Goal: Task Accomplishment & Management: Manage account settings

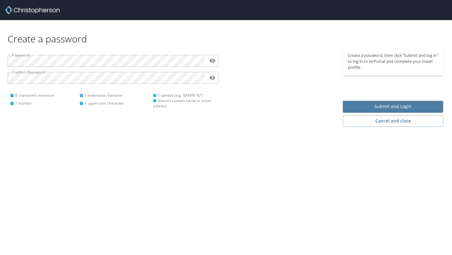
click at [349, 105] on span "Submit and Login" at bounding box center [393, 107] width 90 height 8
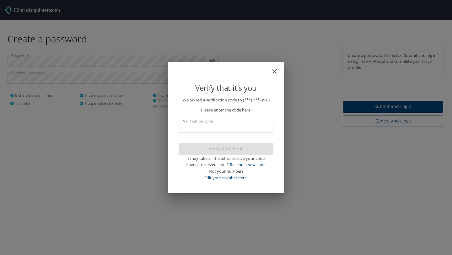
click at [185, 124] on input "Verification code" at bounding box center [225, 127] width 95 height 12
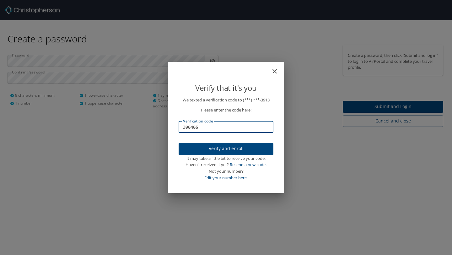
type input "396465"
click at [200, 149] on span "Verify and enroll" at bounding box center [226, 149] width 85 height 8
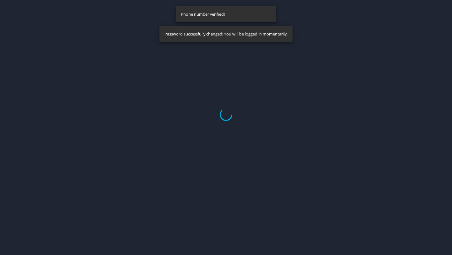
select select "US"
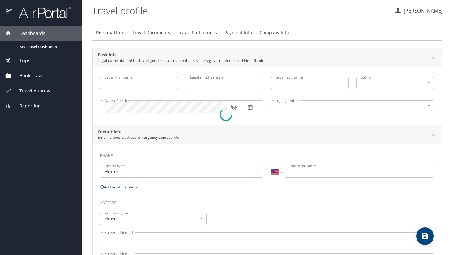
type input "Zaria"
type input "[PERSON_NAME]"
type input "[DEMOGRAPHIC_DATA]"
select select "US"
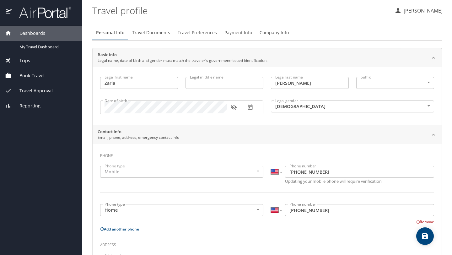
click at [206, 84] on input "Legal middle name" at bounding box center [224, 83] width 78 height 12
type input "[PERSON_NAME]"
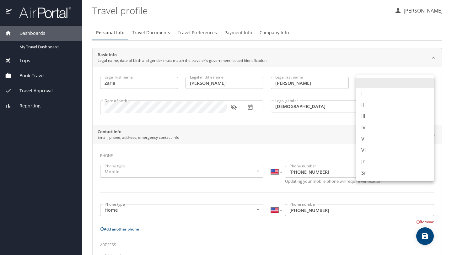
click at [391, 82] on body "Dashboards My Travel Dashboard Trips Current / Future Trips Past Trips Trips Mi…" at bounding box center [226, 127] width 452 height 255
click at [278, 139] on div at bounding box center [226, 127] width 452 height 255
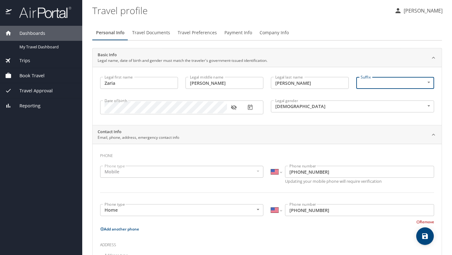
click at [234, 111] on button "button" at bounding box center [234, 107] width 14 height 14
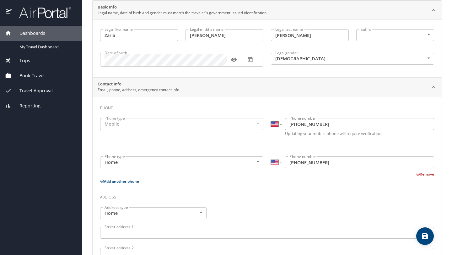
scroll to position [53, 0]
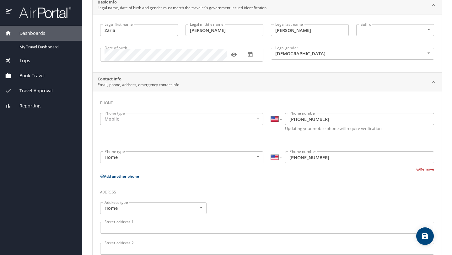
click at [172, 119] on div "Mobile" at bounding box center [181, 119] width 163 height 12
click at [259, 121] on div "Mobile" at bounding box center [181, 119] width 163 height 12
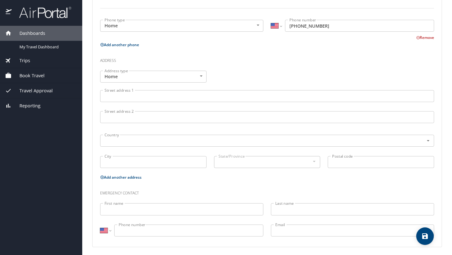
scroll to position [186, 0]
click at [133, 93] on input "Street address 1" at bounding box center [267, 94] width 334 height 12
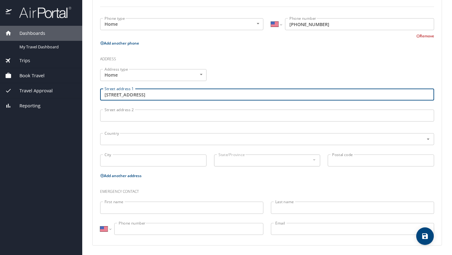
type input "[STREET_ADDRESS]"
click at [107, 116] on input "Street address 2" at bounding box center [267, 115] width 334 height 12
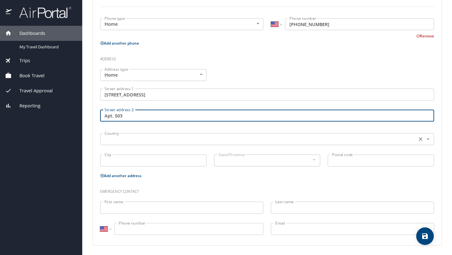
type input "Apt. 503"
click at [107, 139] on input "text" at bounding box center [258, 139] width 312 height 8
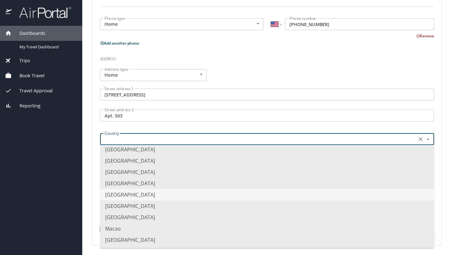
scroll to position [1275, 0]
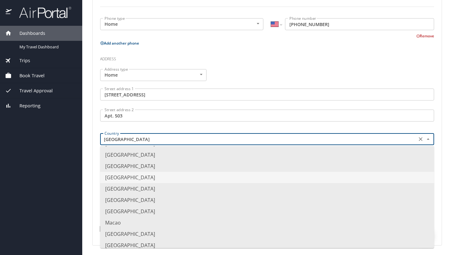
click at [87, 175] on main "Travel profile [PERSON_NAME] Personal Info Travel Documents Travel Preferences …" at bounding box center [267, 127] width 370 height 255
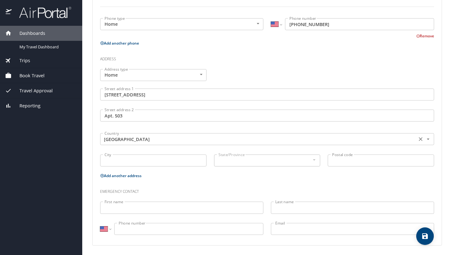
click at [126, 139] on input "[GEOGRAPHIC_DATA]" at bounding box center [258, 139] width 312 height 8
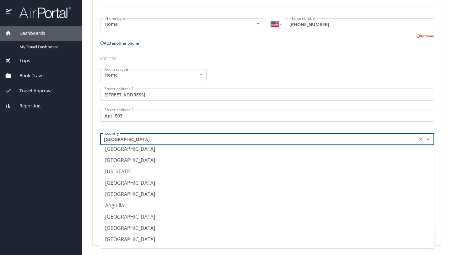
scroll to position [0, 0]
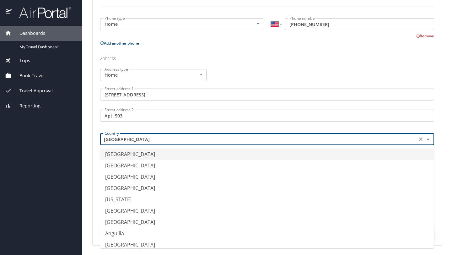
click at [133, 156] on li "[GEOGRAPHIC_DATA]" at bounding box center [267, 153] width 334 height 11
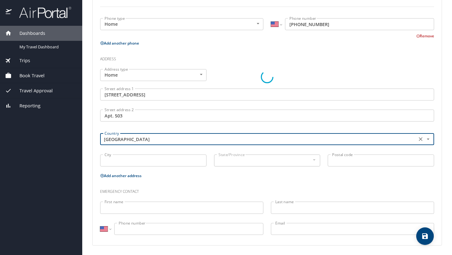
type input "[GEOGRAPHIC_DATA]"
click at [141, 159] on input "City" at bounding box center [153, 160] width 106 height 12
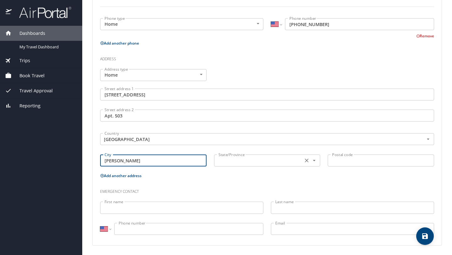
type input "[PERSON_NAME]"
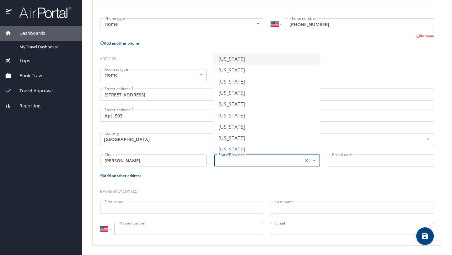
click at [234, 160] on input "text" at bounding box center [258, 160] width 84 height 8
click at [239, 141] on li "[US_STATE]" at bounding box center [266, 139] width 106 height 11
type input "[US_STATE]"
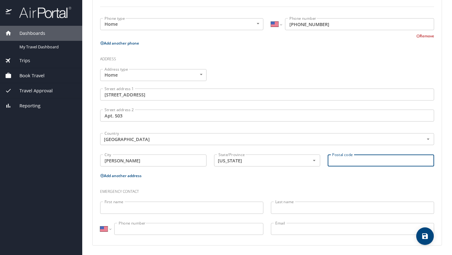
click at [345, 161] on input "Postal code" at bounding box center [380, 160] width 106 height 12
type input "70791"
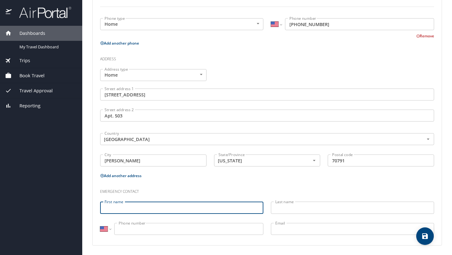
click at [138, 203] on input "First name" at bounding box center [181, 207] width 163 height 12
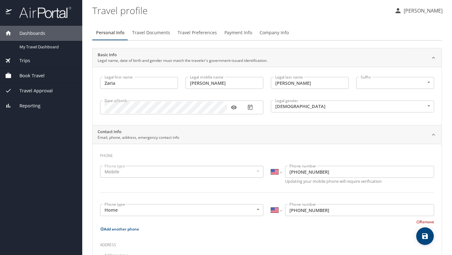
scroll to position [186, 0]
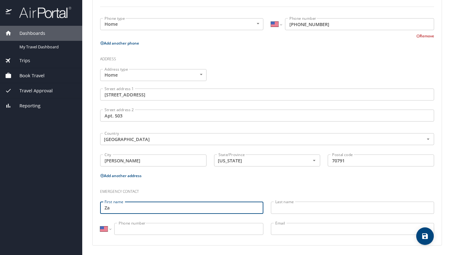
type input "Z"
click at [157, 199] on div "First name First name" at bounding box center [181, 208] width 171 height 21
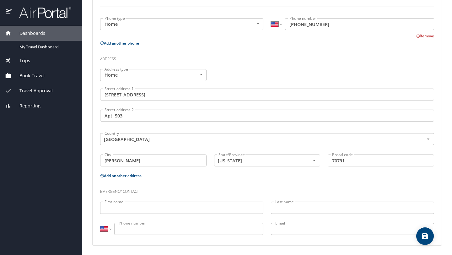
click at [157, 199] on div "First name First name" at bounding box center [181, 208] width 171 height 21
click at [137, 210] on input "First name" at bounding box center [181, 207] width 163 height 12
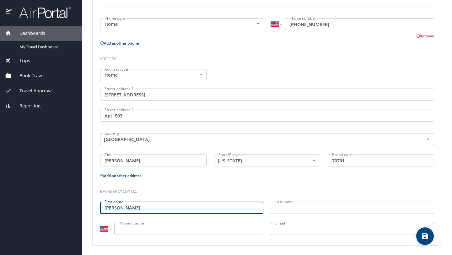
type input "[PERSON_NAME]"
click at [288, 207] on input "Last name" at bounding box center [352, 207] width 163 height 12
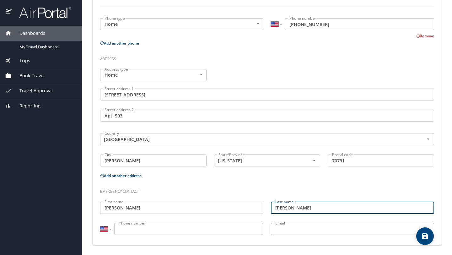
type input "[PERSON_NAME]"
click at [146, 235] on p at bounding box center [181, 236] width 163 height 2
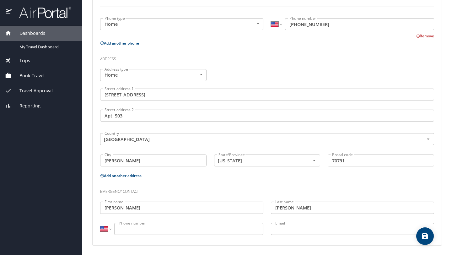
click at [146, 231] on input "Phone number" at bounding box center [188, 229] width 149 height 12
type input "[PHONE_NUMBER]"
click at [283, 223] on input "Email" at bounding box center [352, 229] width 163 height 12
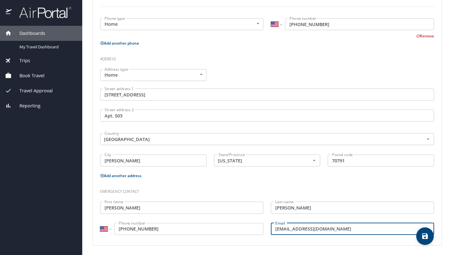
type input "[EMAIL_ADDRESS][DOMAIN_NAME]"
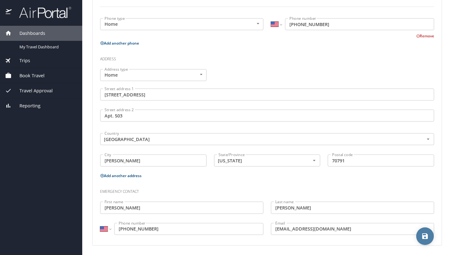
click at [423, 233] on icon "save" at bounding box center [425, 236] width 8 height 8
select select "US"
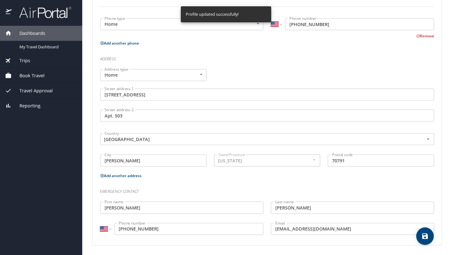
select select "US"
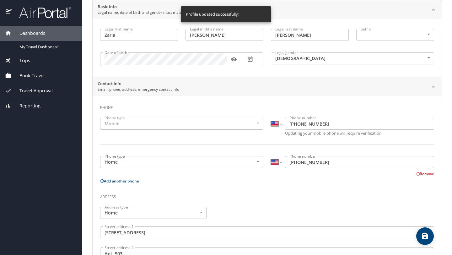
scroll to position [0, 0]
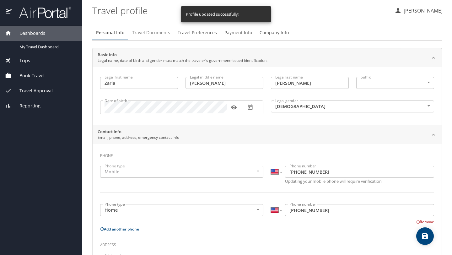
click at [154, 31] on span "Travel Documents" at bounding box center [151, 33] width 38 height 8
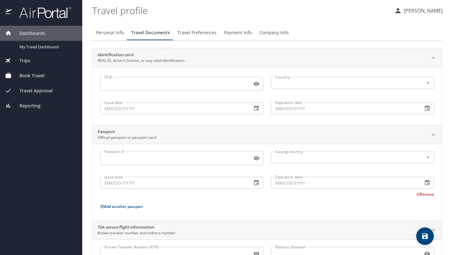
click at [94, 77] on div "ID # ID # Country Country Issue date Issue date Expiration date Expiration date" at bounding box center [267, 96] width 349 height 58
click at [122, 79] on input "ID #" at bounding box center [174, 84] width 149 height 12
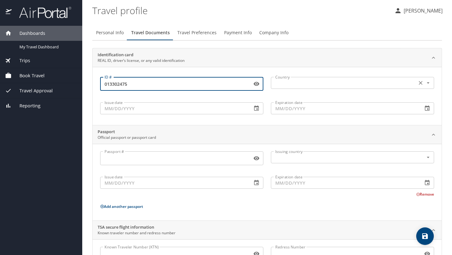
click at [298, 75] on div "Country Country" at bounding box center [352, 82] width 163 height 16
type input "013302475"
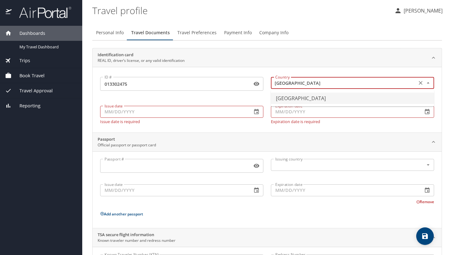
click at [150, 112] on input "Issue date" at bounding box center [173, 112] width 147 height 12
type input "[GEOGRAPHIC_DATA]"
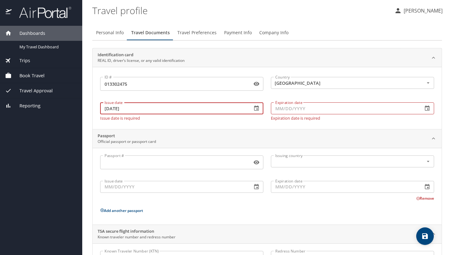
type input "[DATE]"
click at [298, 108] on input "Expiration date" at bounding box center [344, 108] width 147 height 12
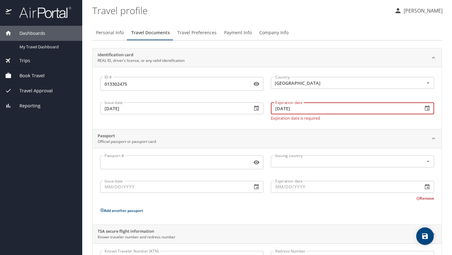
type input "[DATE]"
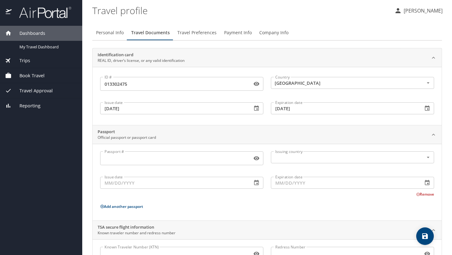
click at [260, 139] on div "Passport Official passport or passport card" at bounding box center [262, 135] width 329 height 12
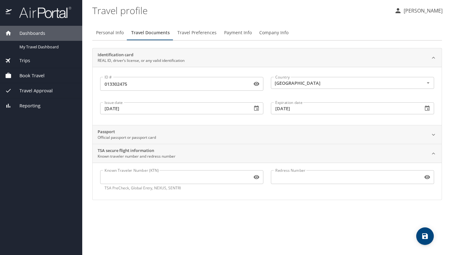
click at [259, 133] on div "Passport Official passport or passport card" at bounding box center [262, 135] width 329 height 12
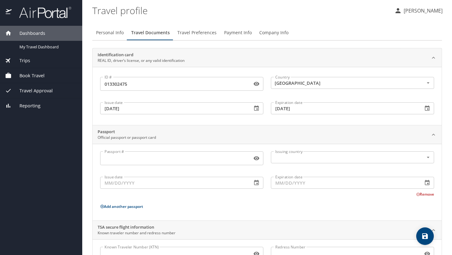
click at [259, 132] on div "Passport Official passport or passport card" at bounding box center [262, 135] width 329 height 12
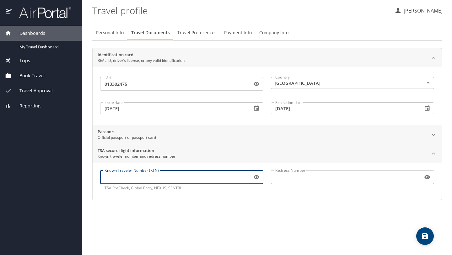
click at [146, 178] on input "Known Traveler Number (KTN)" at bounding box center [174, 177] width 149 height 12
type input "TT13ZVYTR"
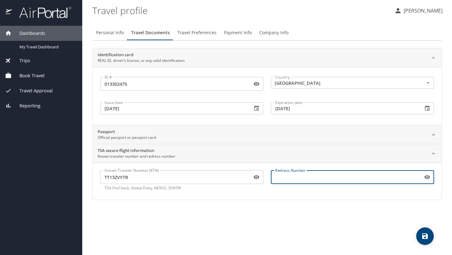
click at [300, 177] on input "Redress Number" at bounding box center [345, 177] width 149 height 12
type input "/"
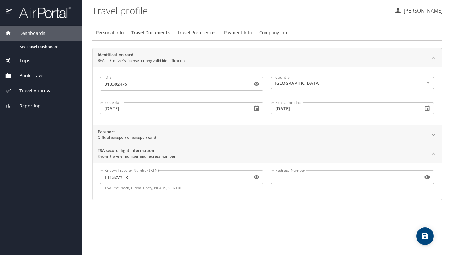
click at [348, 131] on div "Passport Official passport or passport card" at bounding box center [262, 135] width 329 height 12
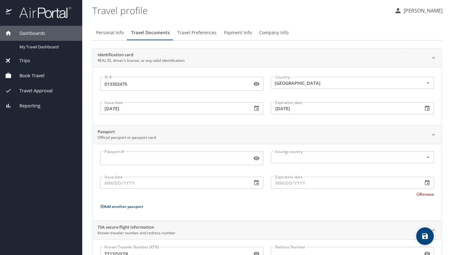
click at [348, 131] on div "Passport Official passport or passport card" at bounding box center [262, 135] width 329 height 12
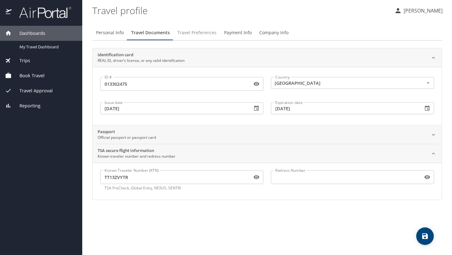
click at [204, 31] on span "Travel Preferences" at bounding box center [196, 33] width 39 height 8
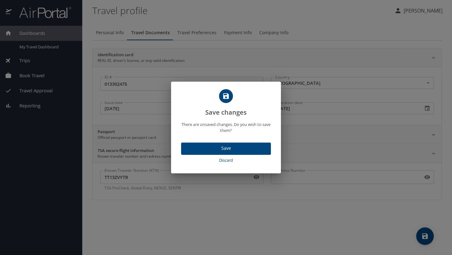
click at [214, 146] on span "Save" at bounding box center [226, 148] width 80 height 8
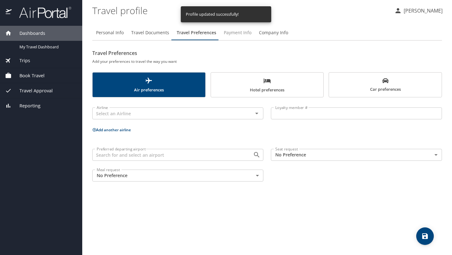
click at [240, 38] on button "Payment Info" at bounding box center [237, 32] width 35 height 15
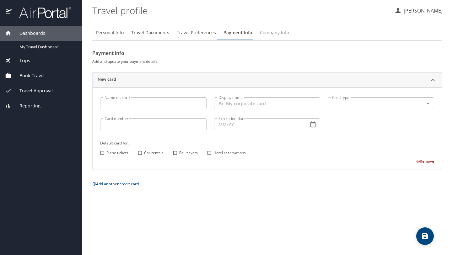
click at [268, 33] on span "Company Info" at bounding box center [274, 33] width 29 height 8
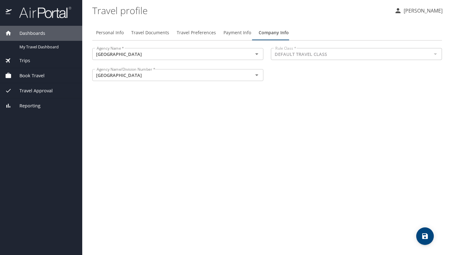
click at [268, 33] on span "Company Info" at bounding box center [273, 33] width 30 height 8
click at [192, 30] on span "Travel Preferences" at bounding box center [196, 33] width 39 height 8
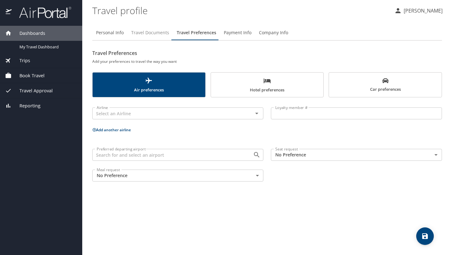
click at [155, 35] on span "Travel Documents" at bounding box center [150, 33] width 38 height 8
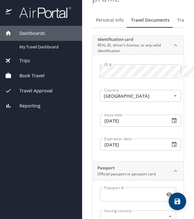
scroll to position [31, 0]
